Goal: Information Seeking & Learning: Learn about a topic

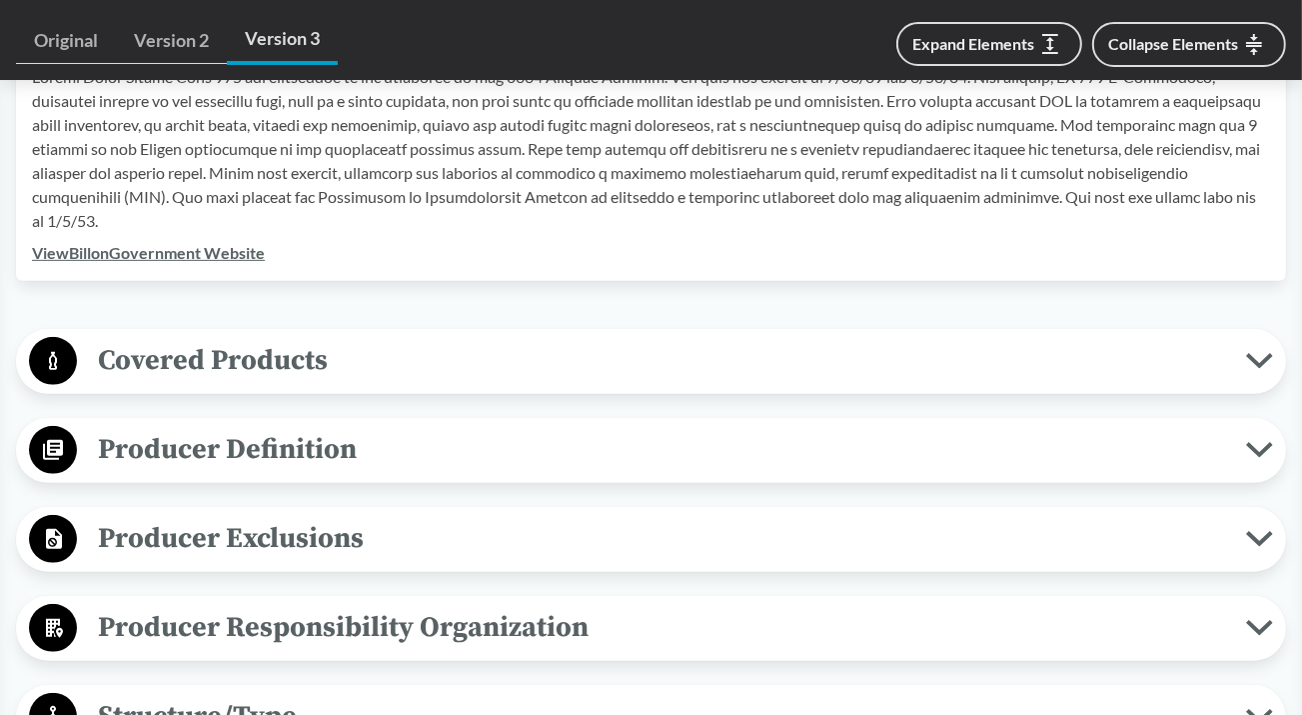
scroll to position [700, 0]
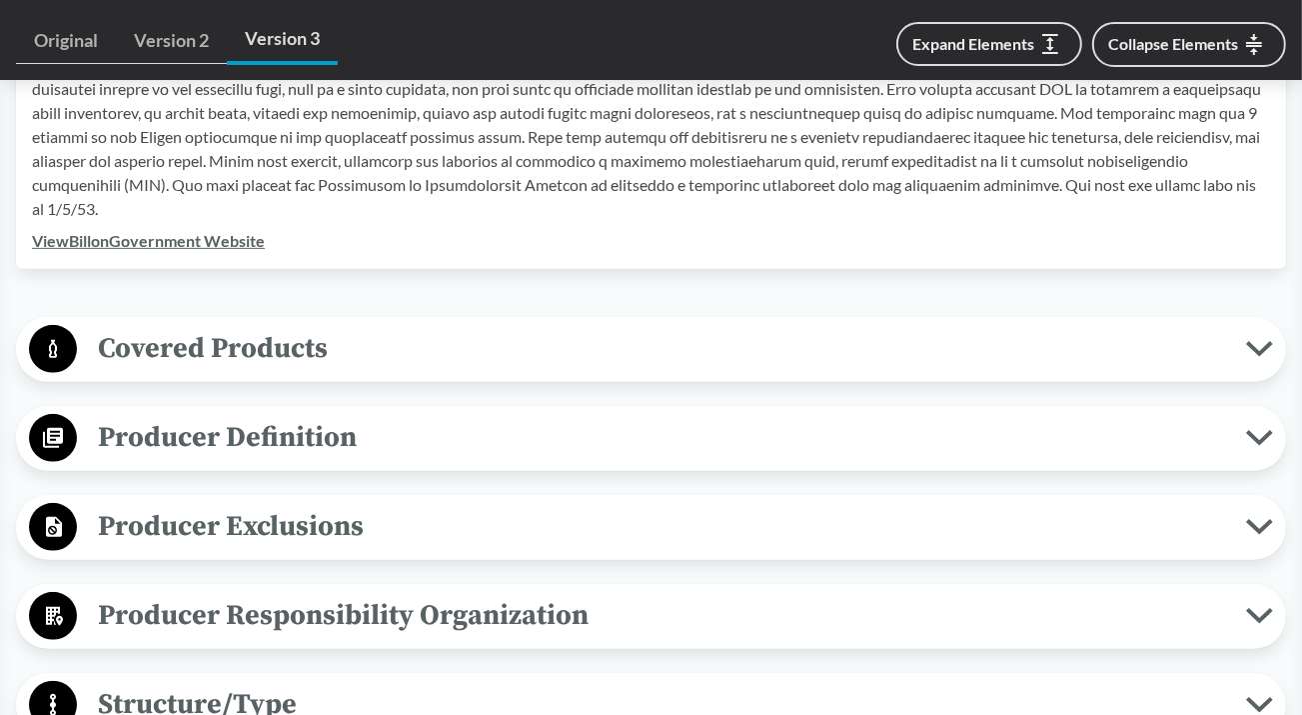
click at [1256, 349] on icon at bounding box center [1259, 349] width 21 height 10
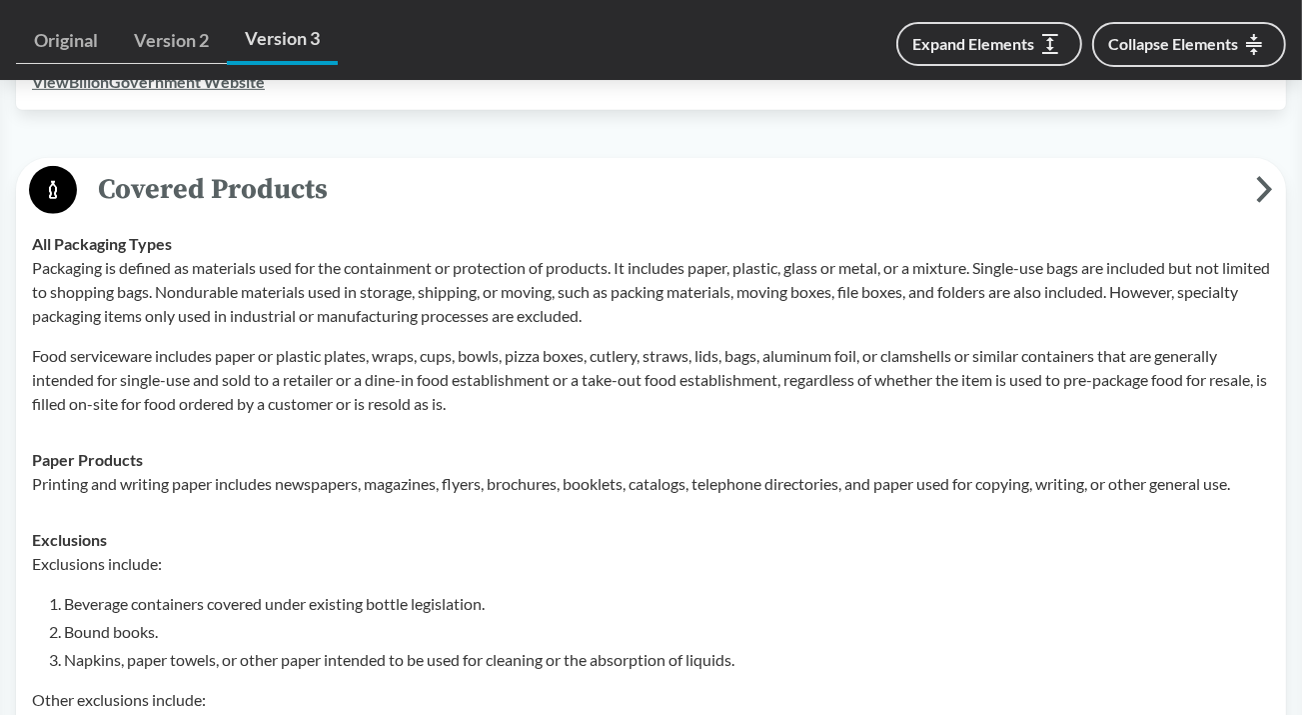
scroll to position [899, 0]
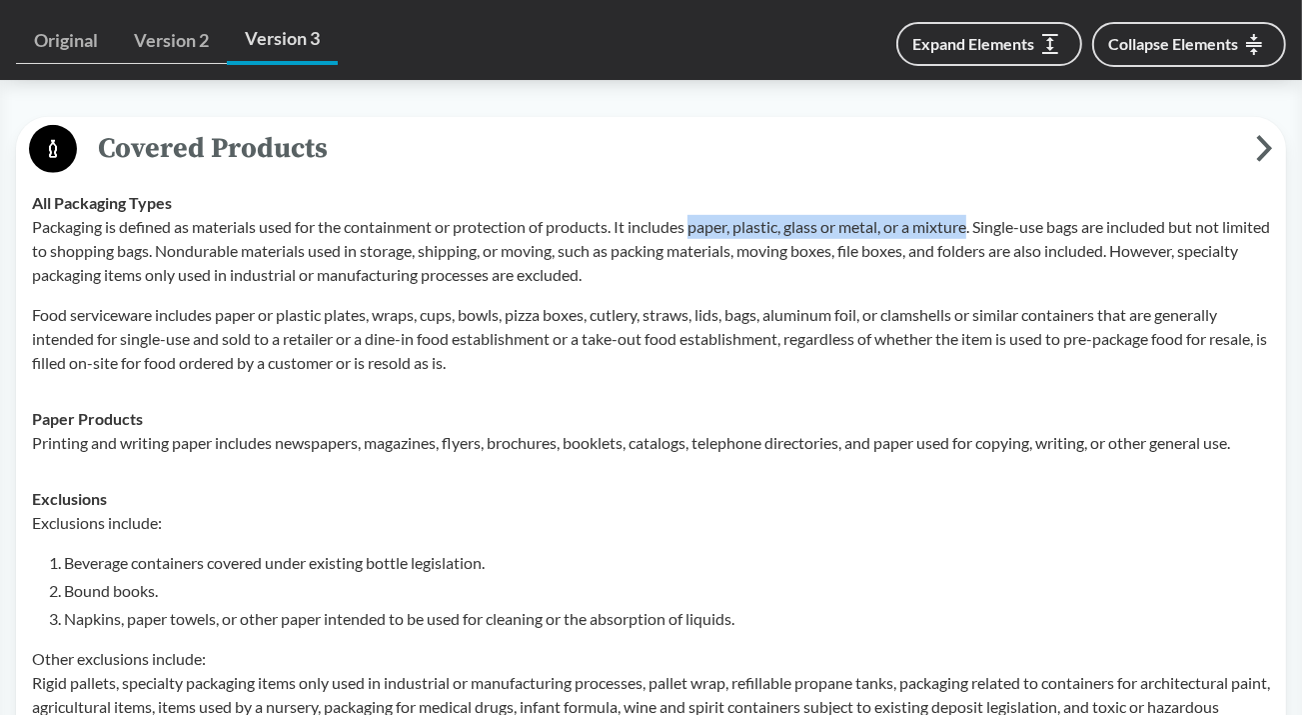
drag, startPoint x: 698, startPoint y: 226, endPoint x: 979, endPoint y: 219, distance: 281.9
click at [979, 219] on p "Packaging is defined as materials used for the containment or protection of pro…" at bounding box center [651, 251] width 1238 height 72
copy p "paper, plastic, glass or metal, or a mixture"
click at [1099, 215] on p "Packaging is defined as materials used for the containment or protection of pro…" at bounding box center [651, 251] width 1238 height 72
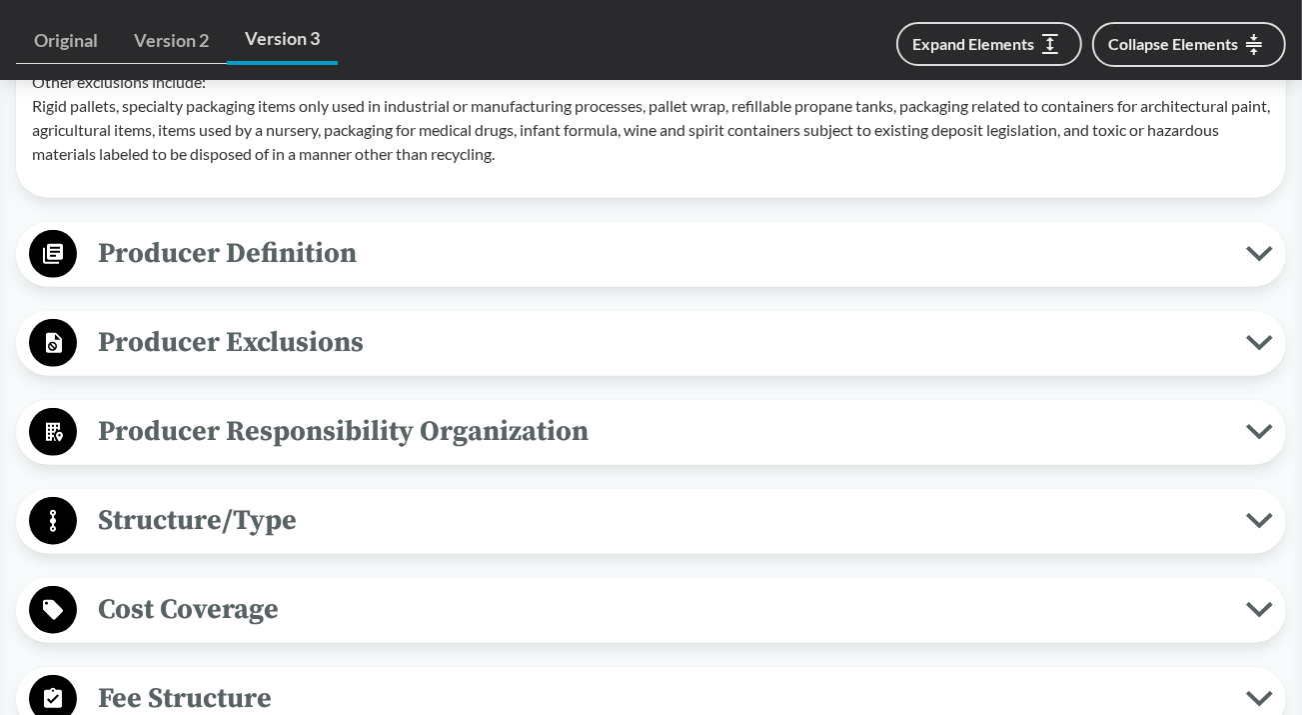
scroll to position [1499, 0]
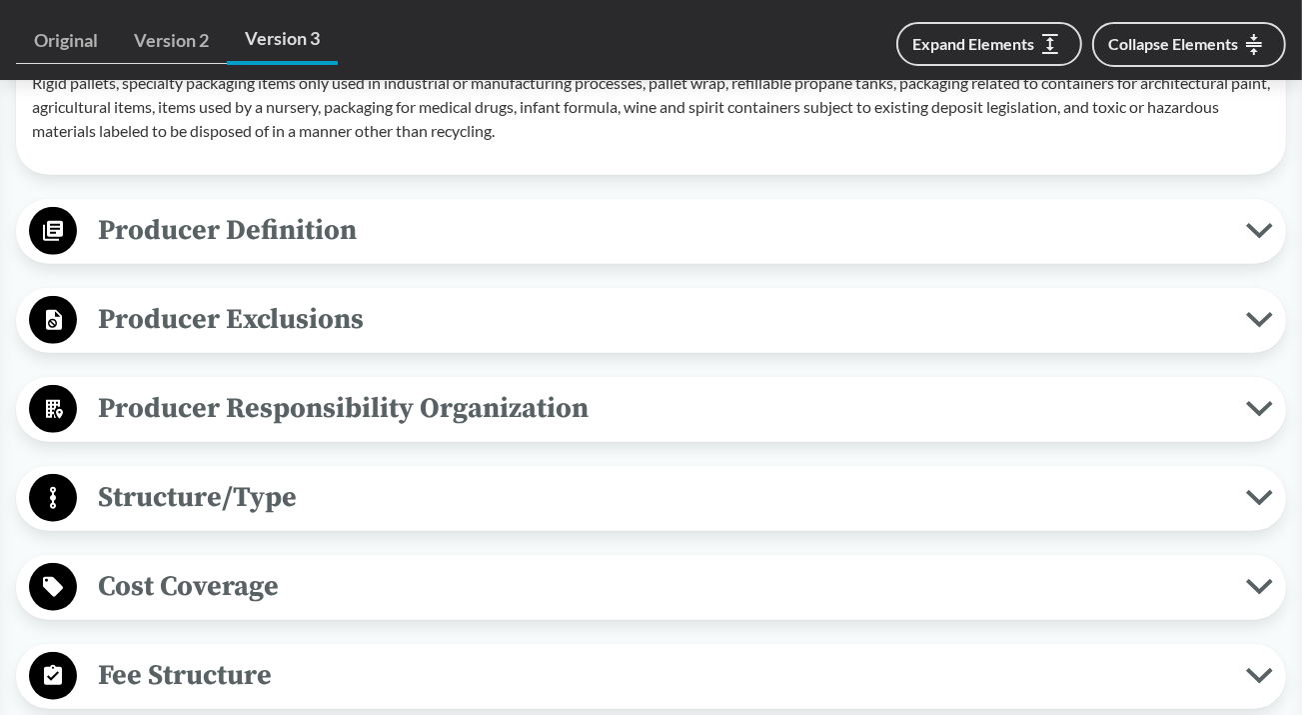
click at [1262, 412] on icon at bounding box center [1259, 409] width 27 height 16
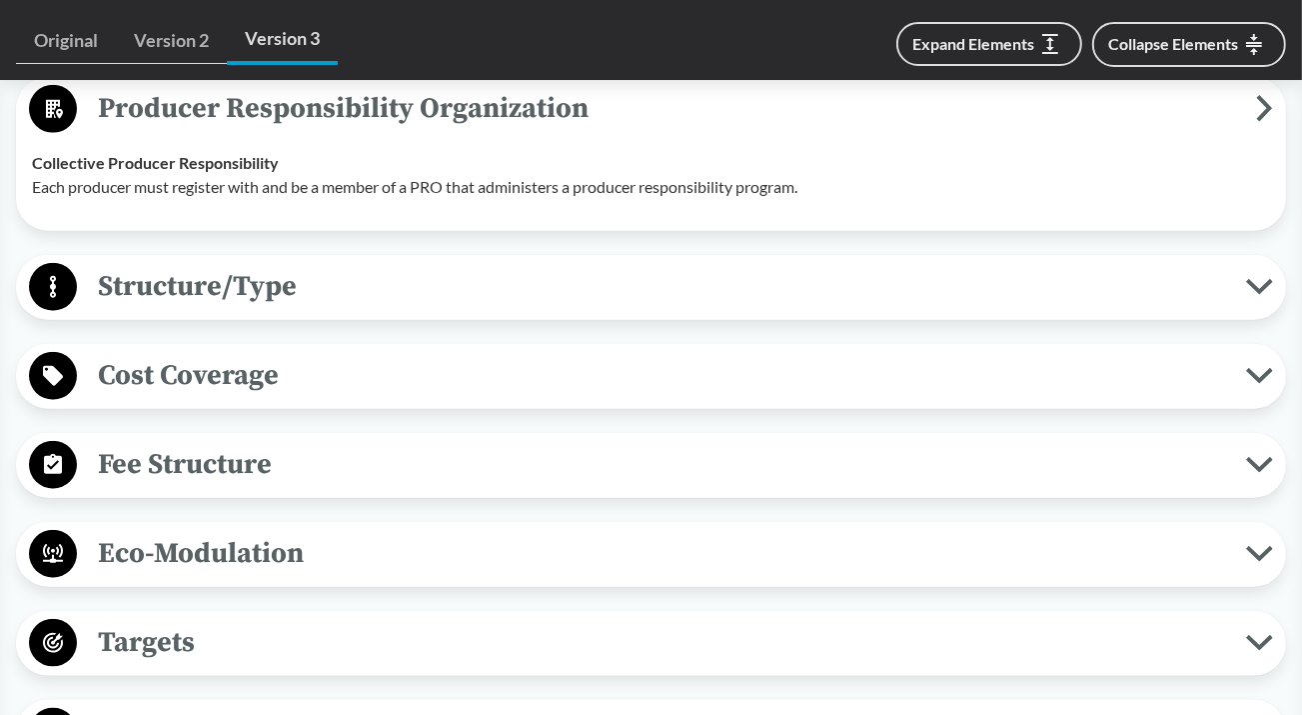
scroll to position [1899, 0]
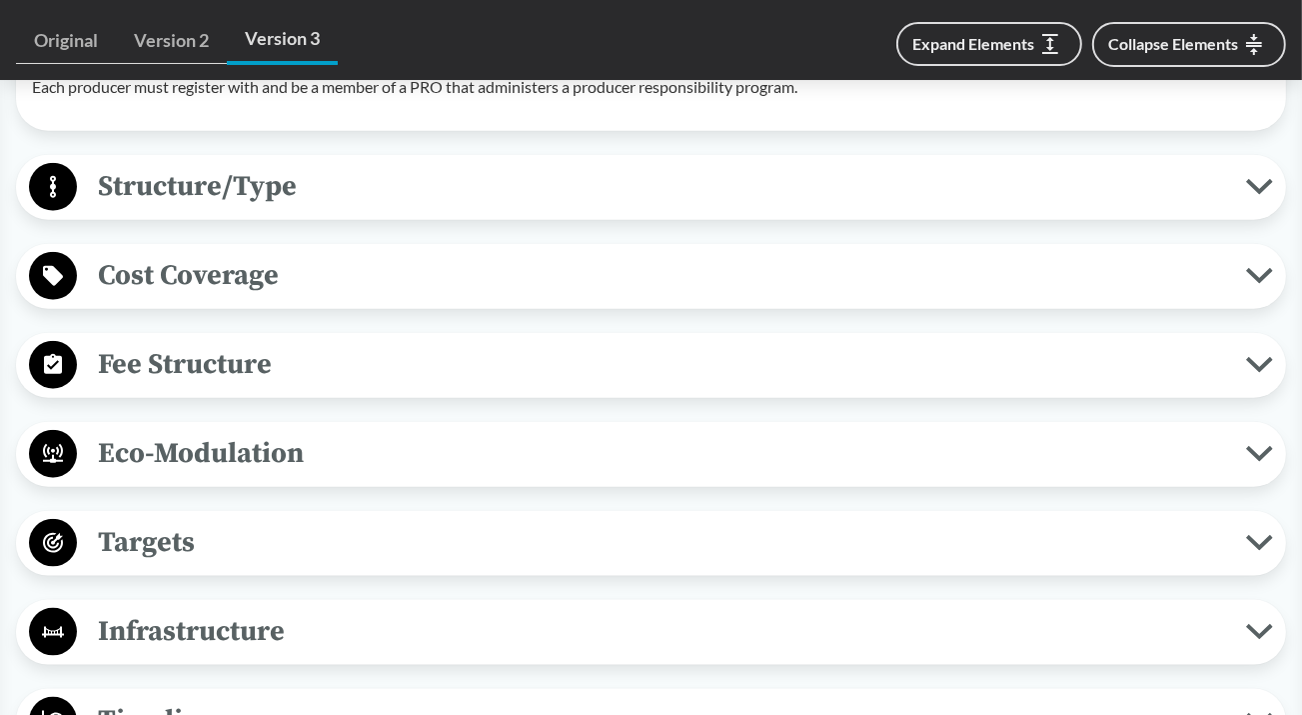
click at [1256, 540] on icon at bounding box center [1259, 543] width 21 height 10
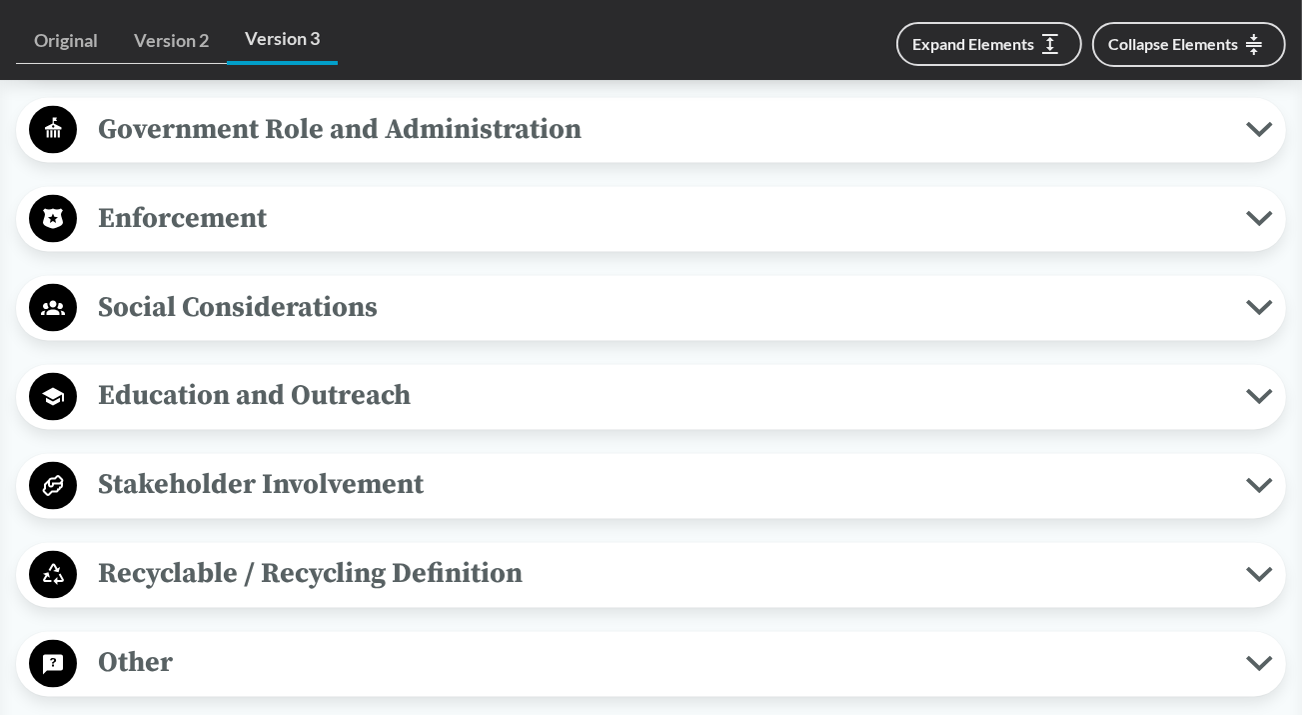
scroll to position [2898, 0]
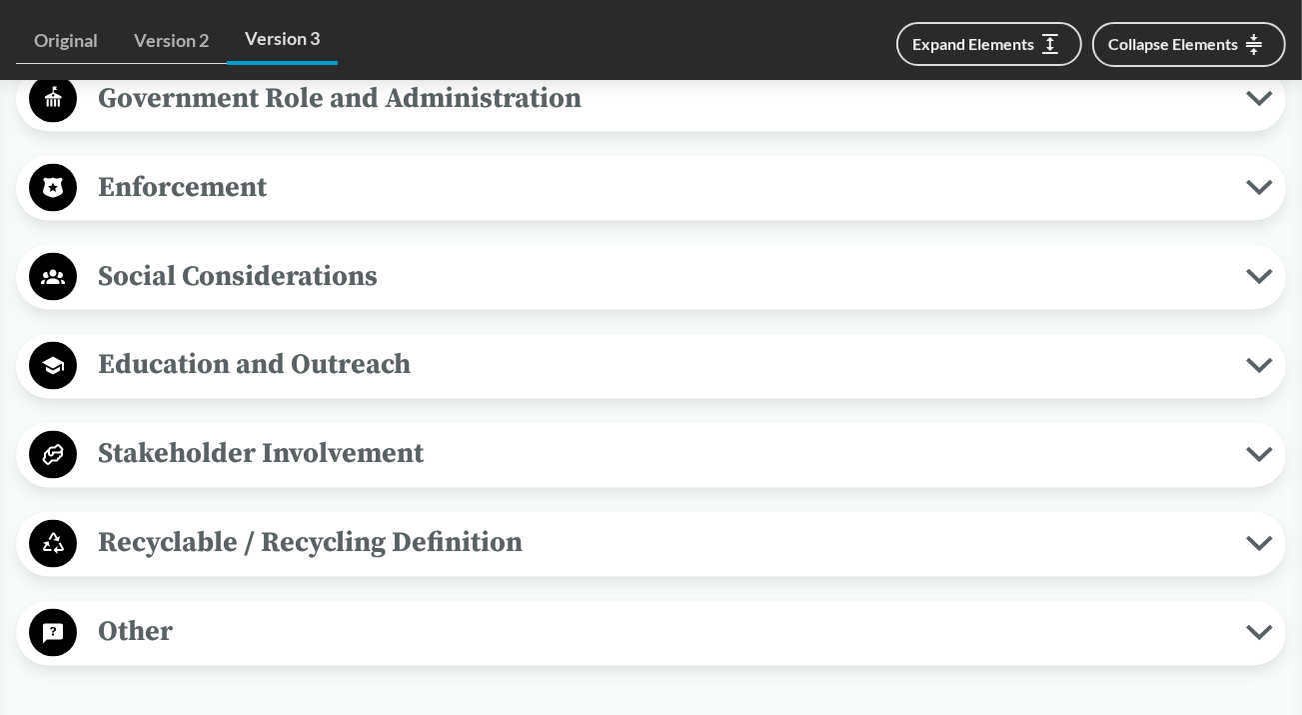
click at [1251, 539] on icon at bounding box center [1259, 544] width 21 height 10
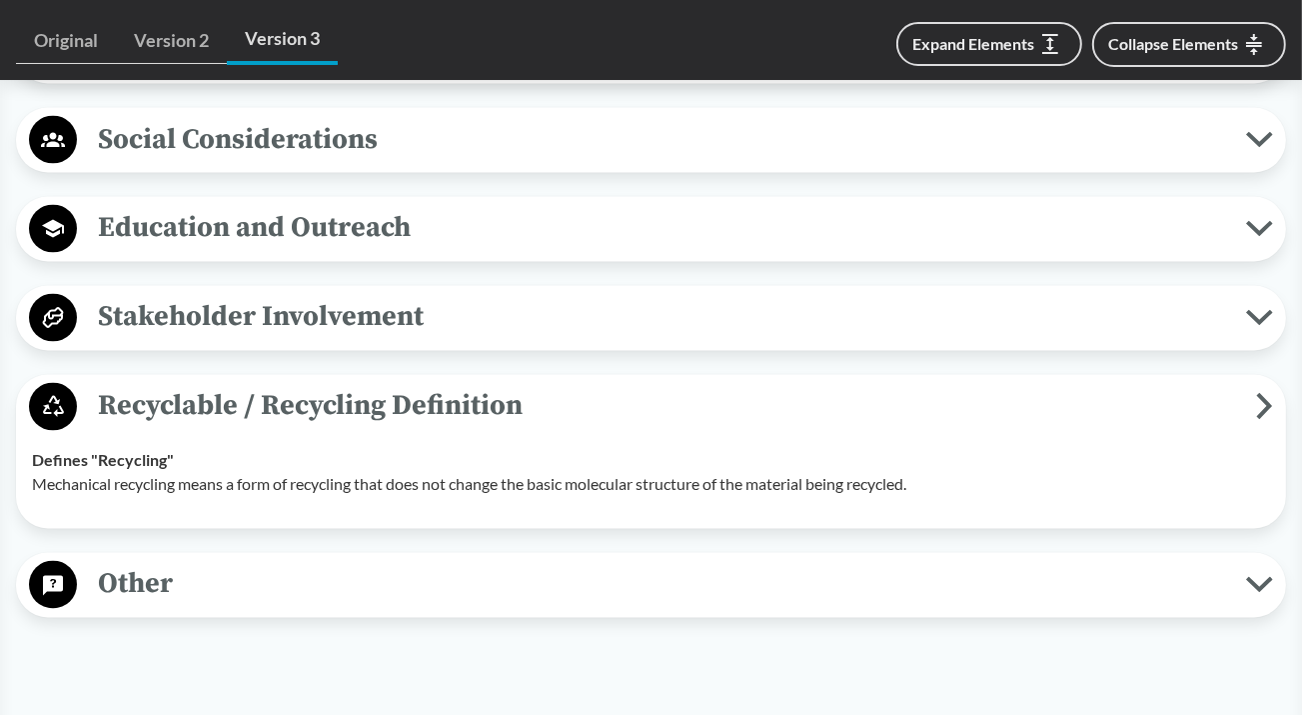
scroll to position [3098, 0]
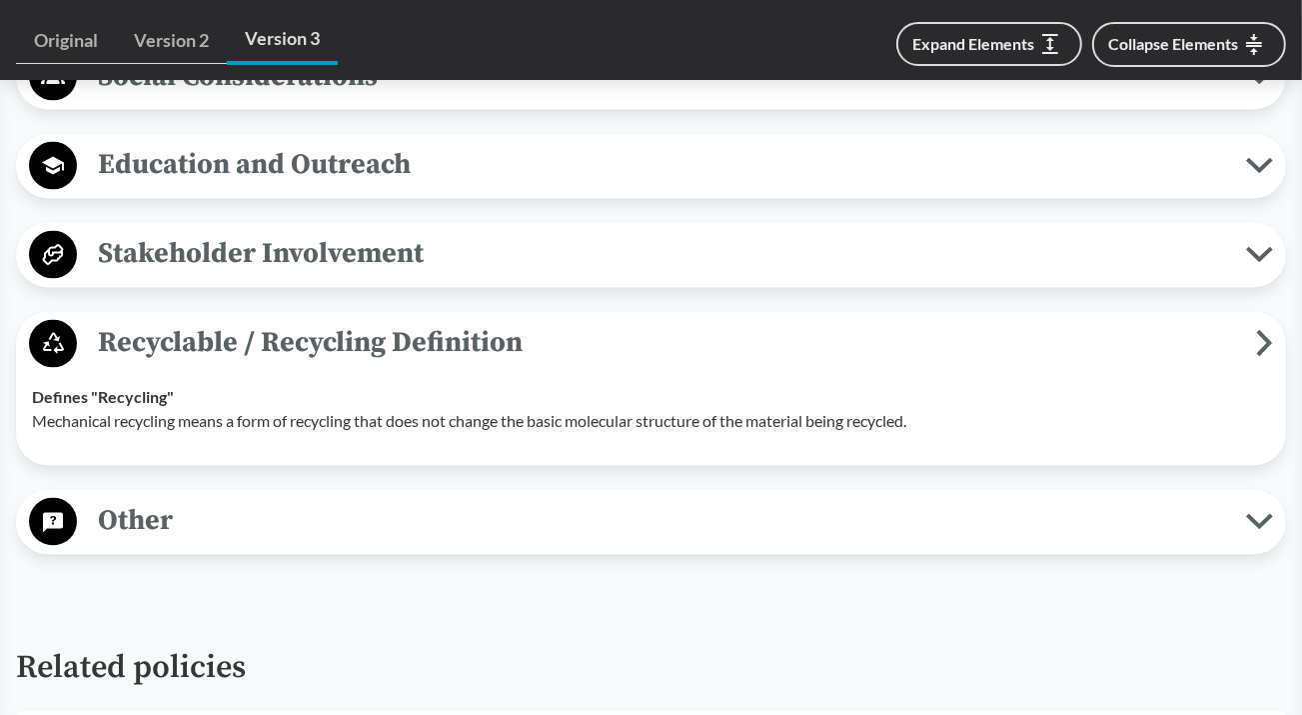
click at [1255, 514] on icon at bounding box center [1259, 522] width 27 height 16
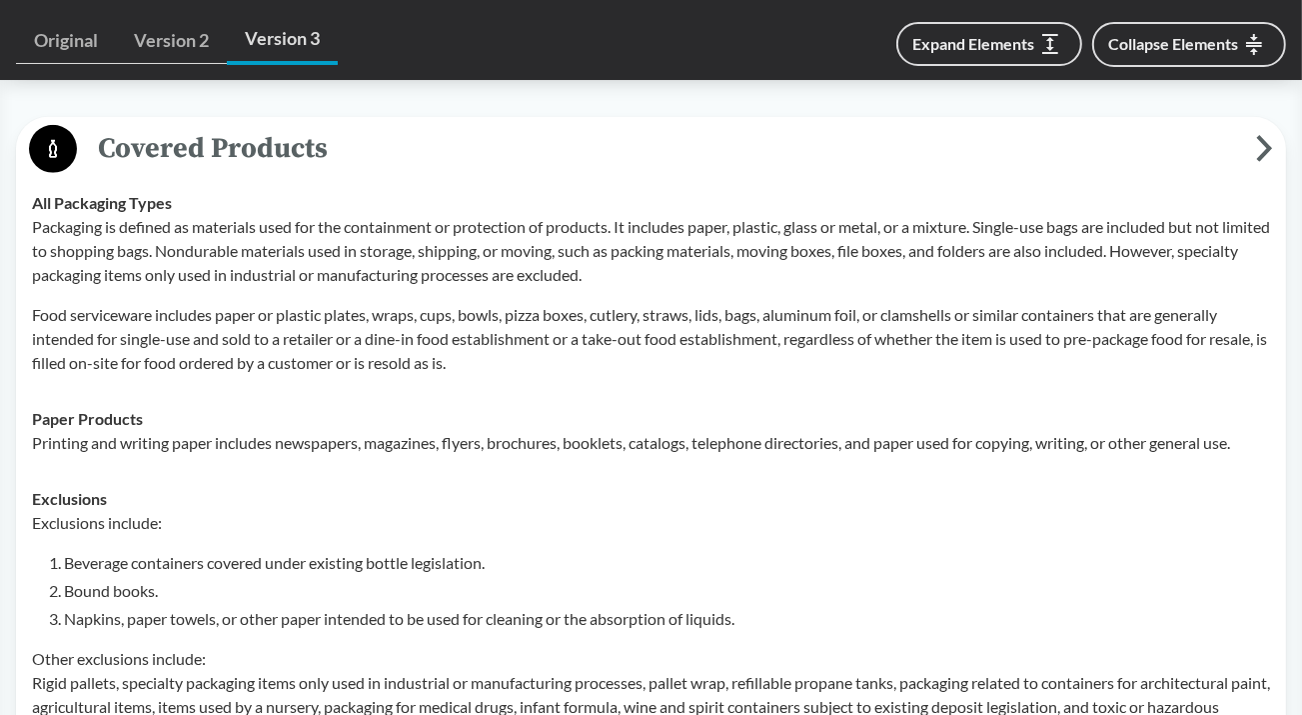
scroll to position [600, 0]
